Goal: Task Accomplishment & Management: Manage account settings

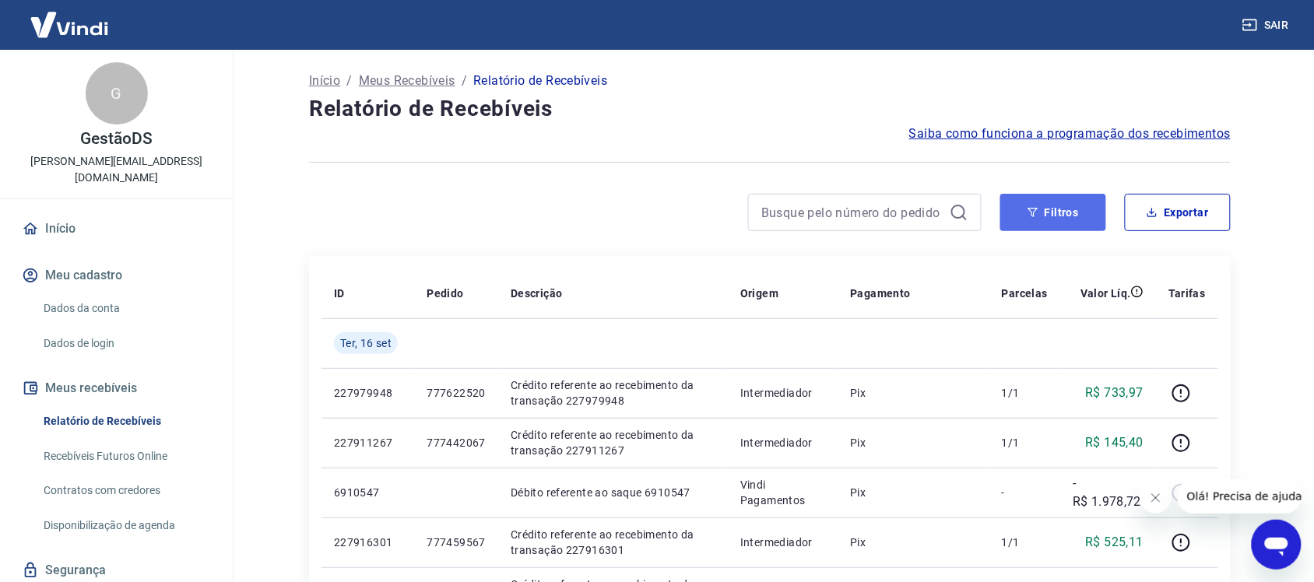
click at [1042, 214] on button "Filtros" at bounding box center [1053, 212] width 106 height 37
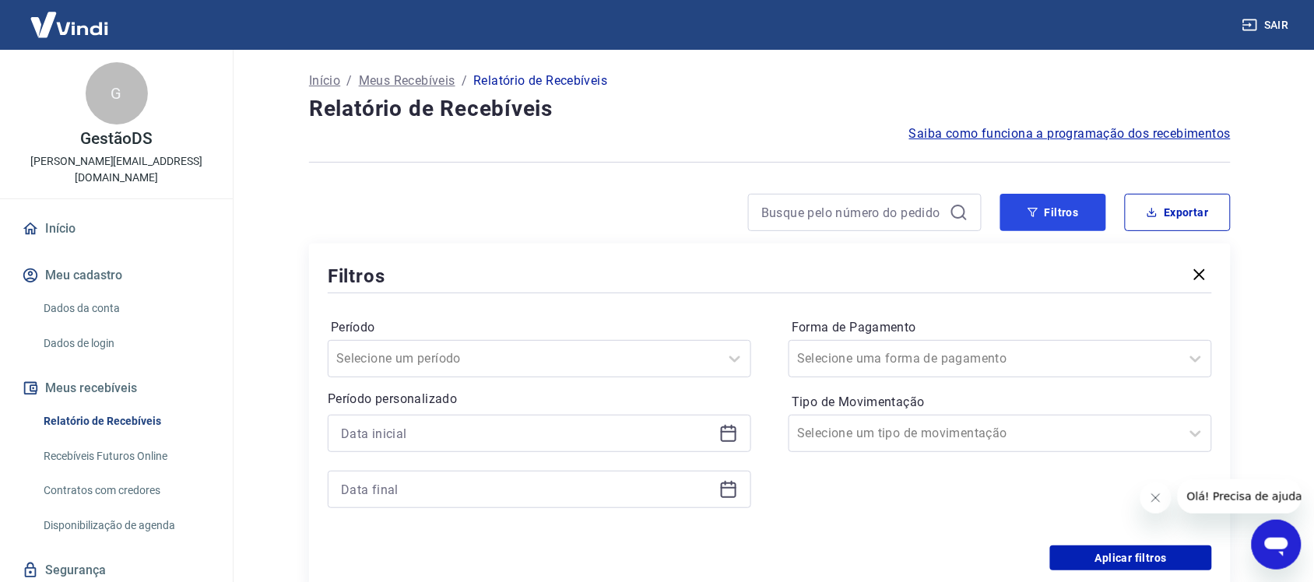
scroll to position [292, 0]
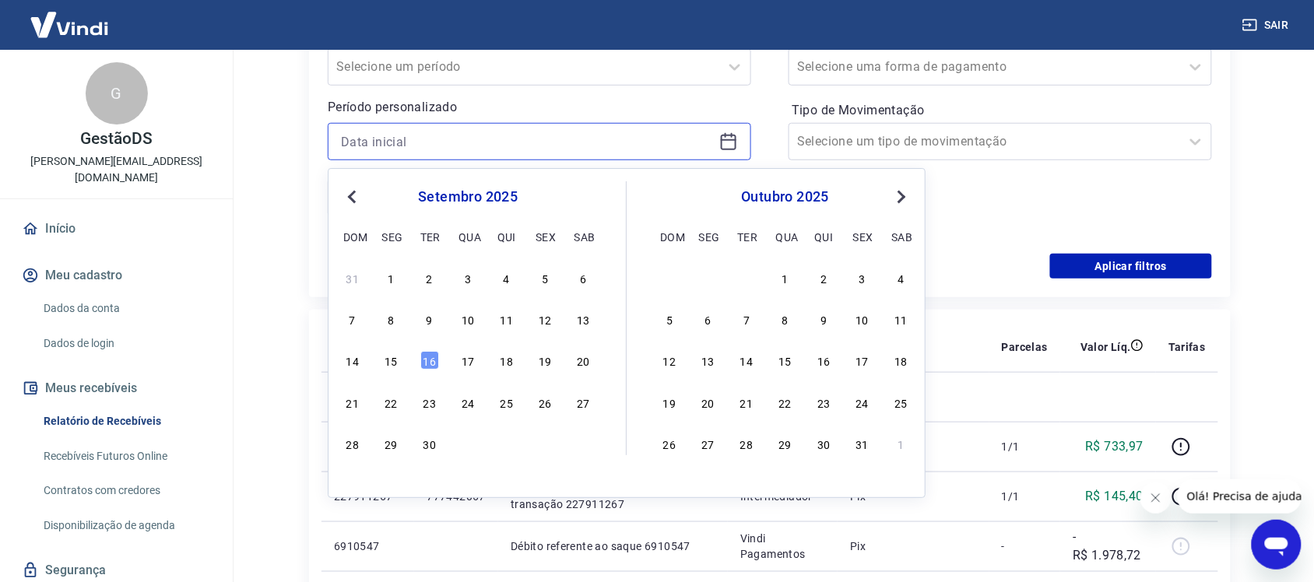
click at [432, 137] on input at bounding box center [527, 141] width 372 height 23
click at [381, 364] on div "15" at bounding box center [390, 361] width 19 height 19
type input "15/09/2025"
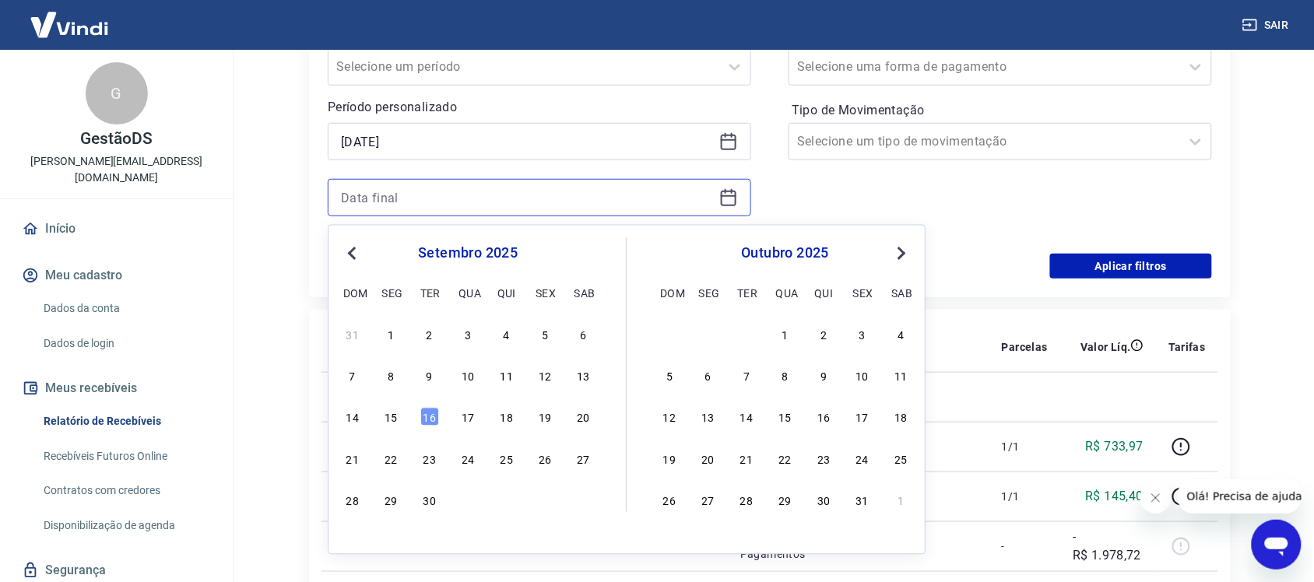
click at [460, 205] on input at bounding box center [527, 197] width 372 height 23
click at [429, 417] on div "16" at bounding box center [429, 417] width 19 height 19
type input "16/09/2025"
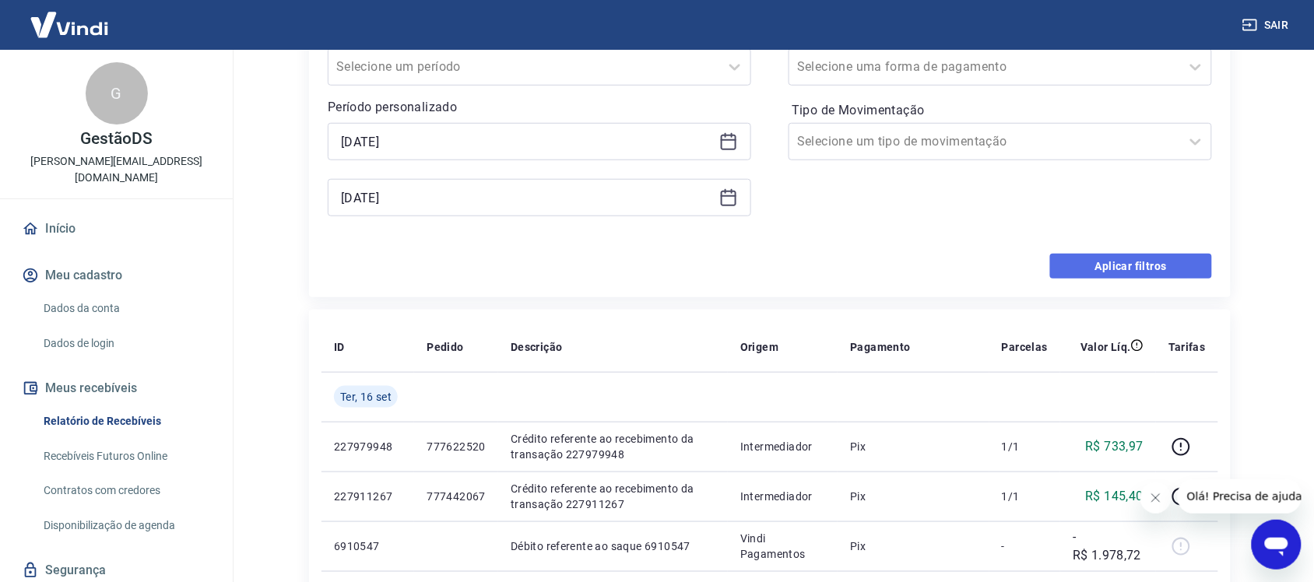
click at [1106, 265] on button "Aplicar filtros" at bounding box center [1131, 266] width 162 height 25
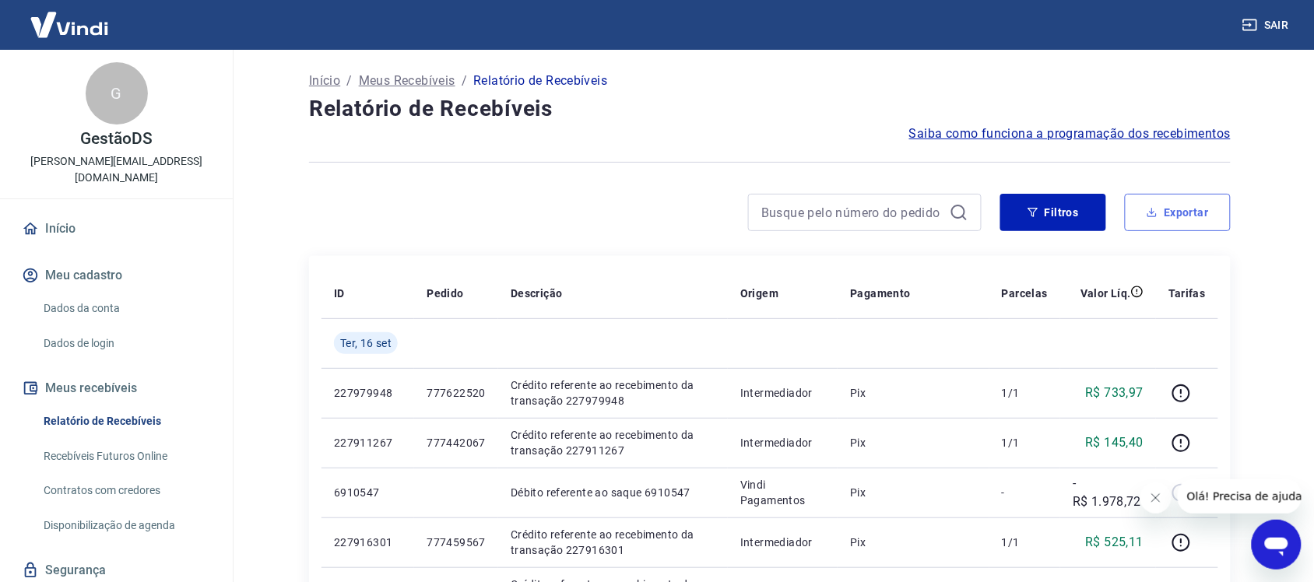
click at [1184, 227] on button "Exportar" at bounding box center [1178, 212] width 106 height 37
type input "15/09/2025"
type input "16/09/2025"
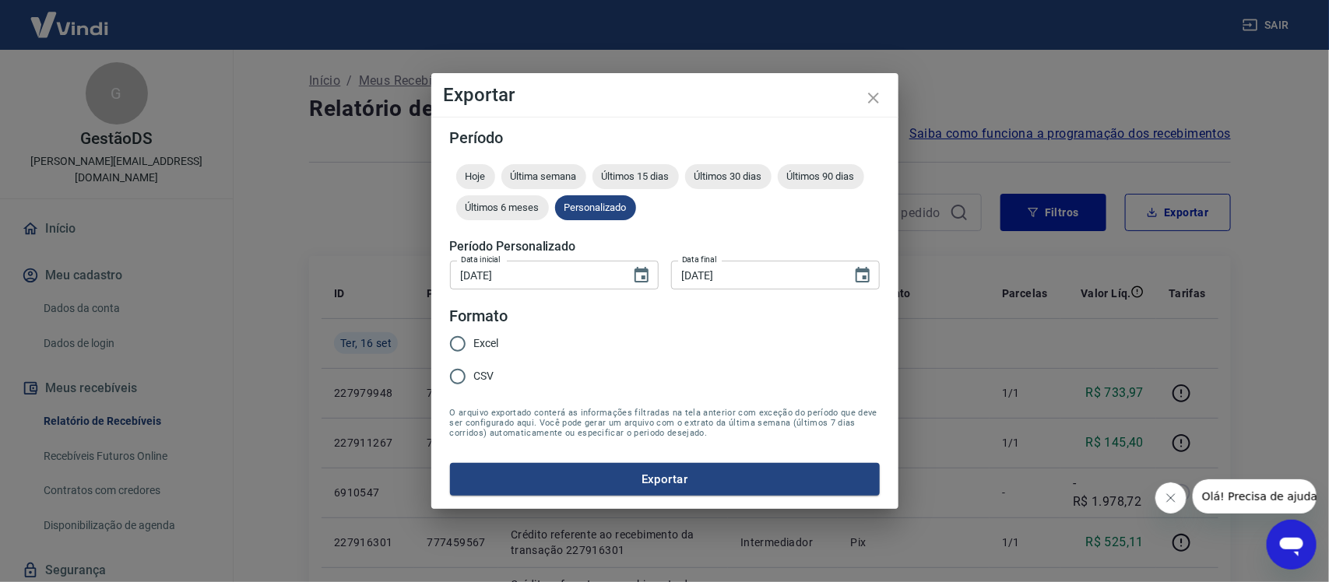
click at [483, 336] on span "Excel" at bounding box center [486, 344] width 25 height 16
click at [474, 336] on input "Excel" at bounding box center [457, 344] width 33 height 33
radio input "true"
click at [542, 465] on button "Exportar" at bounding box center [665, 479] width 430 height 33
